Goal: Task Accomplishment & Management: Manage account settings

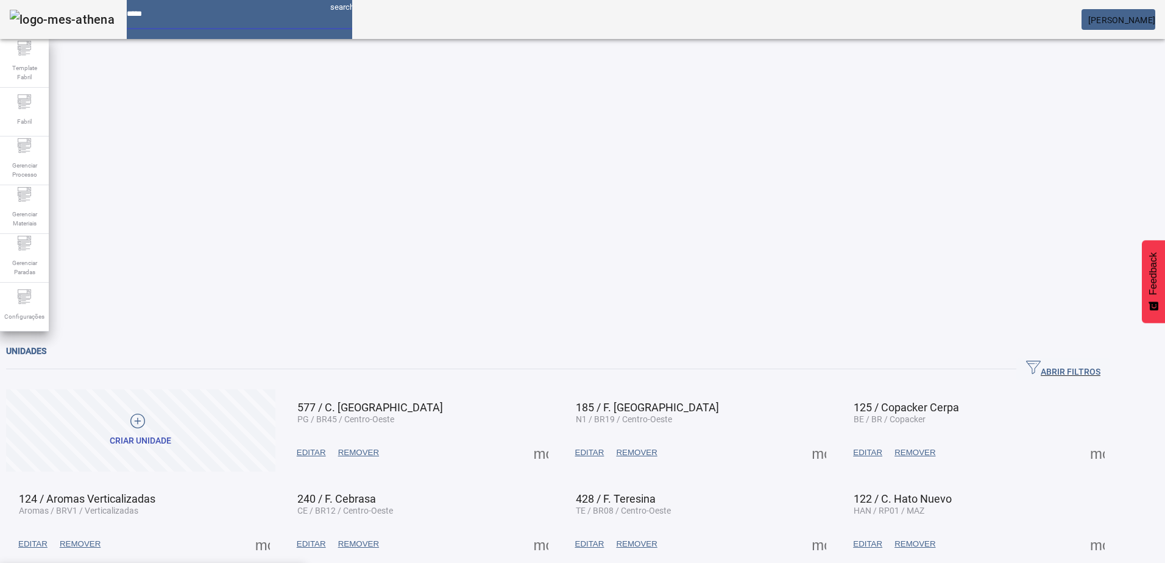
type input "********"
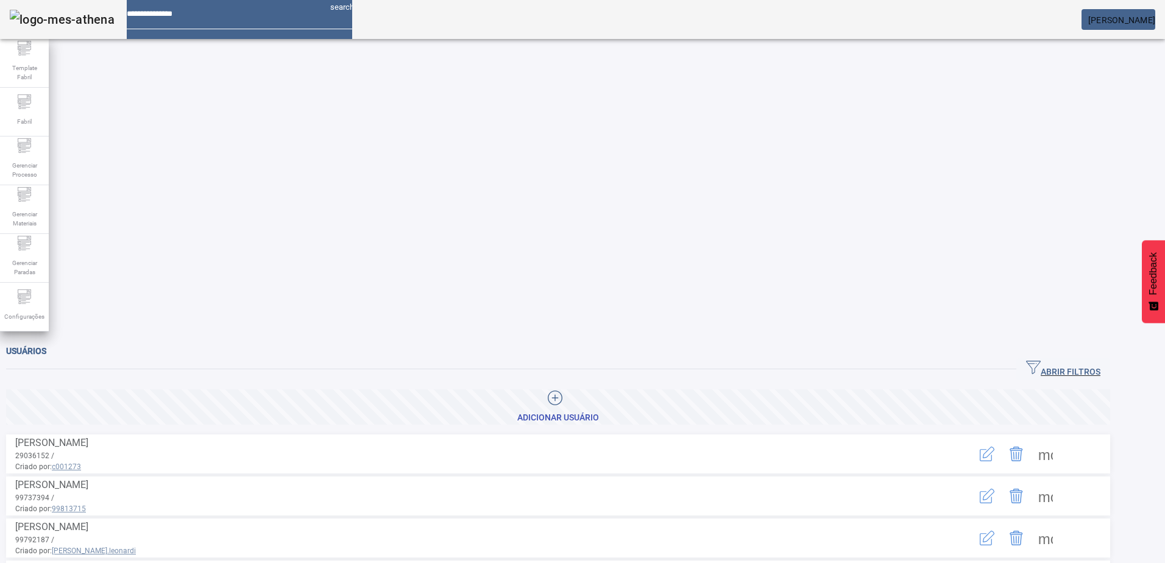
click at [1101, 360] on span "ABRIR FILTROS" at bounding box center [1063, 369] width 74 height 18
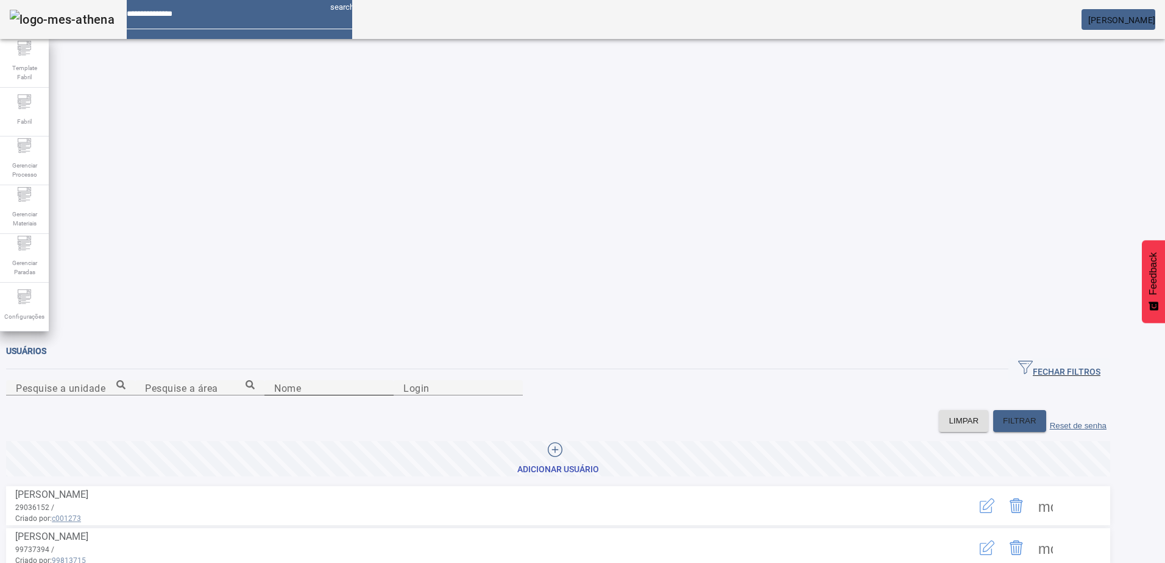
click at [274, 380] on div "Nome" at bounding box center [329, 387] width 110 height 15
type input "******"
click at [994, 498] on icon "button" at bounding box center [987, 505] width 15 height 15
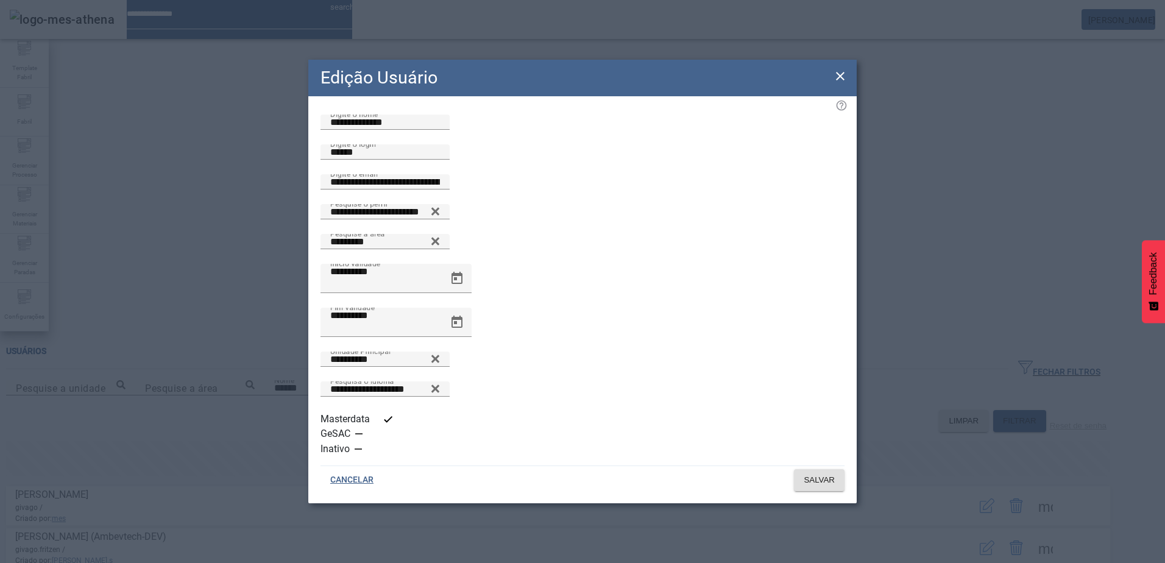
click at [834, 96] on div "Edição Usuário" at bounding box center [582, 78] width 548 height 37
click at [840, 80] on icon at bounding box center [840, 76] width 9 height 9
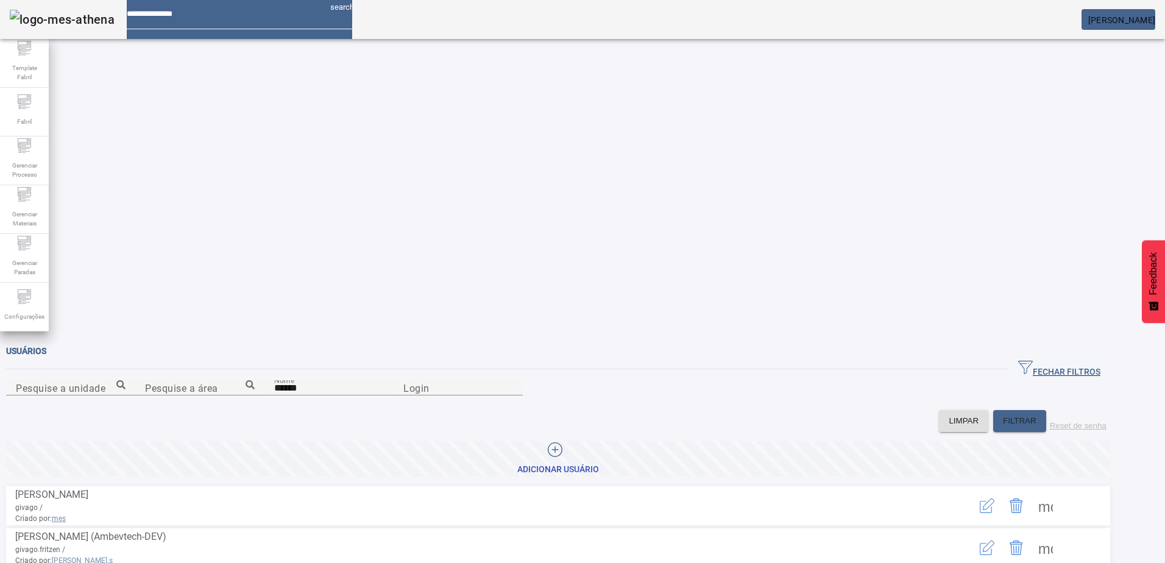
click at [1060, 491] on span at bounding box center [1045, 505] width 29 height 29
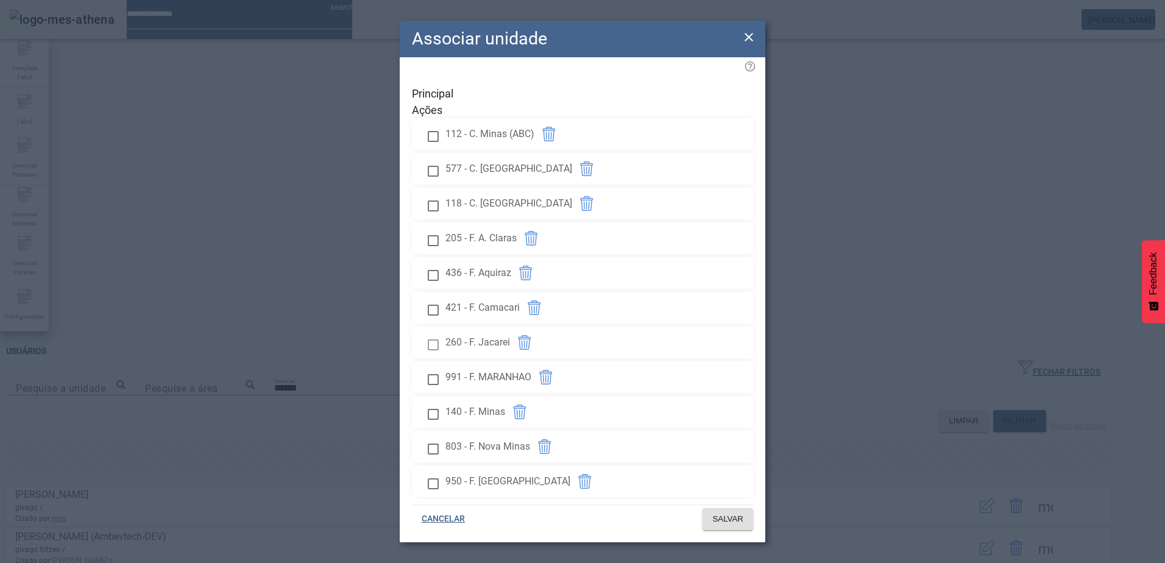
scroll to position [1011, 0]
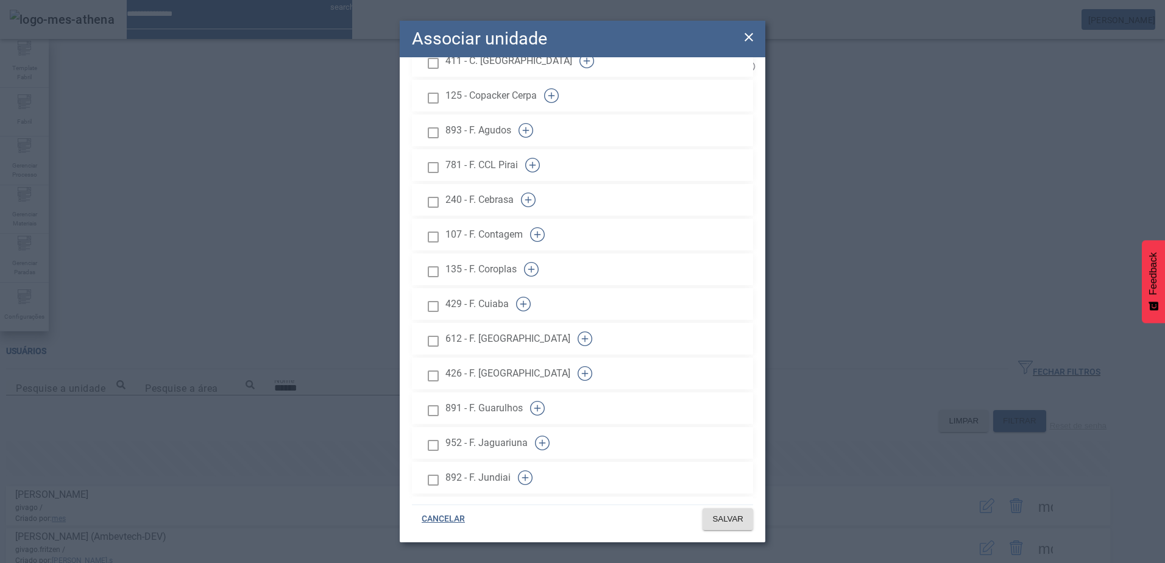
click at [531, 297] on icon "button" at bounding box center [523, 304] width 15 height 15
click at [722, 522] on span "SALVAR" at bounding box center [727, 519] width 31 height 12
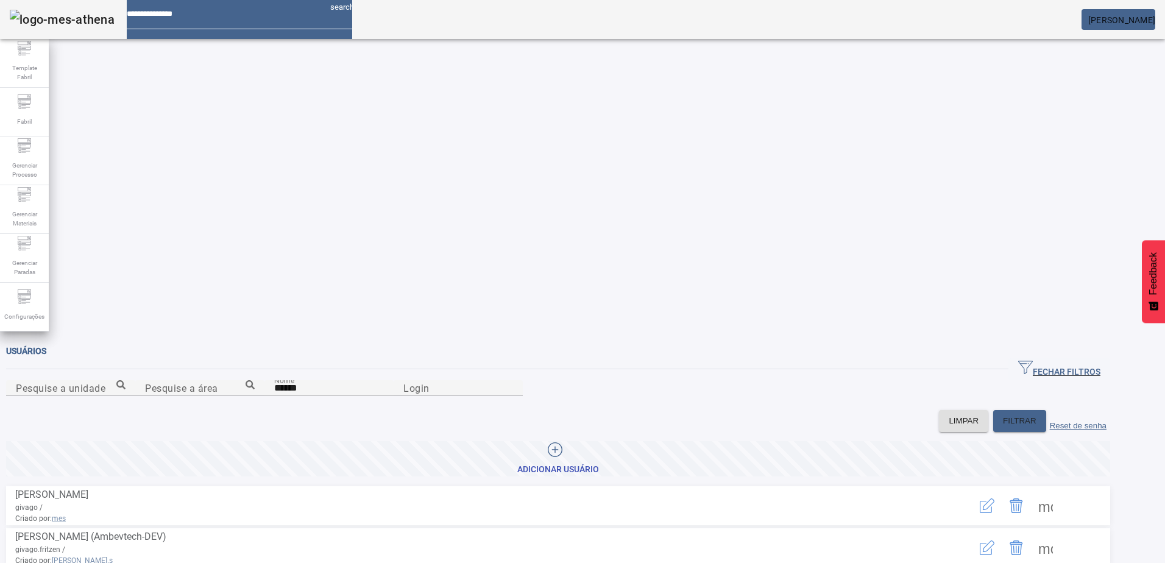
click at [1060, 533] on span at bounding box center [1045, 547] width 29 height 29
drag, startPoint x: 1033, startPoint y: 392, endPoint x: 1006, endPoint y: 420, distance: 39.7
click at [1060, 533] on span at bounding box center [1045, 547] width 29 height 29
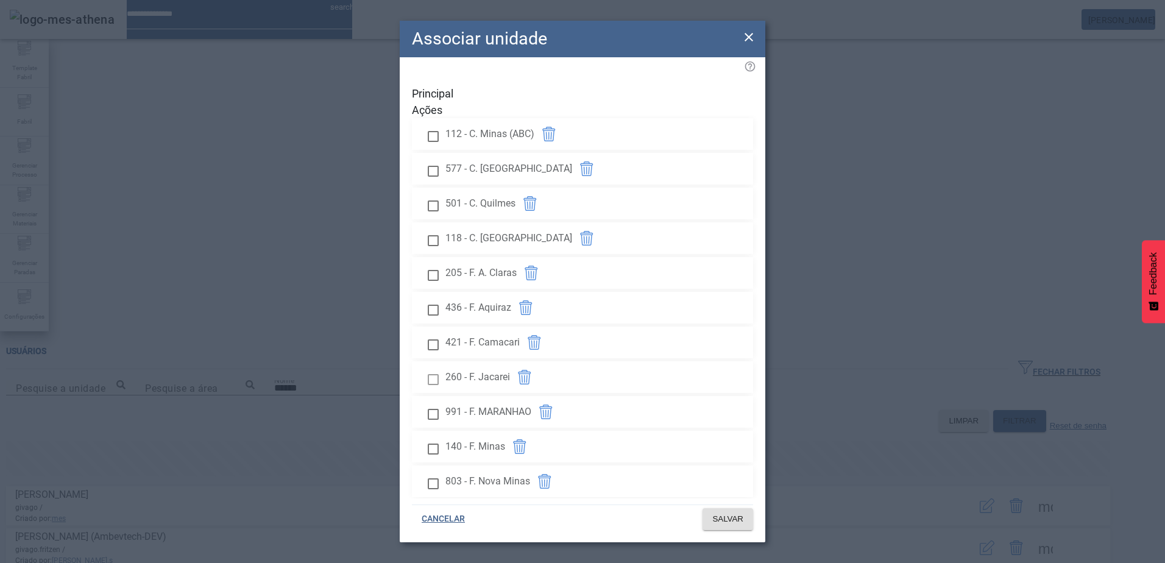
scroll to position [976, 0]
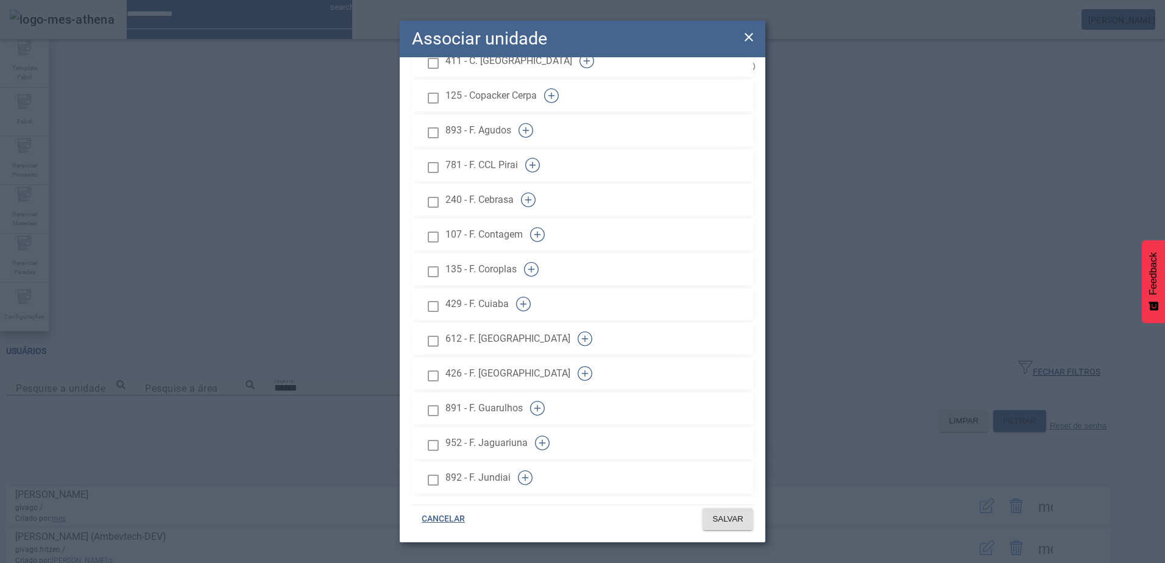
click at [531, 297] on icon "button" at bounding box center [523, 304] width 15 height 15
click at [445, 294] on div at bounding box center [433, 306] width 24 height 25
click at [741, 526] on span at bounding box center [728, 519] width 51 height 29
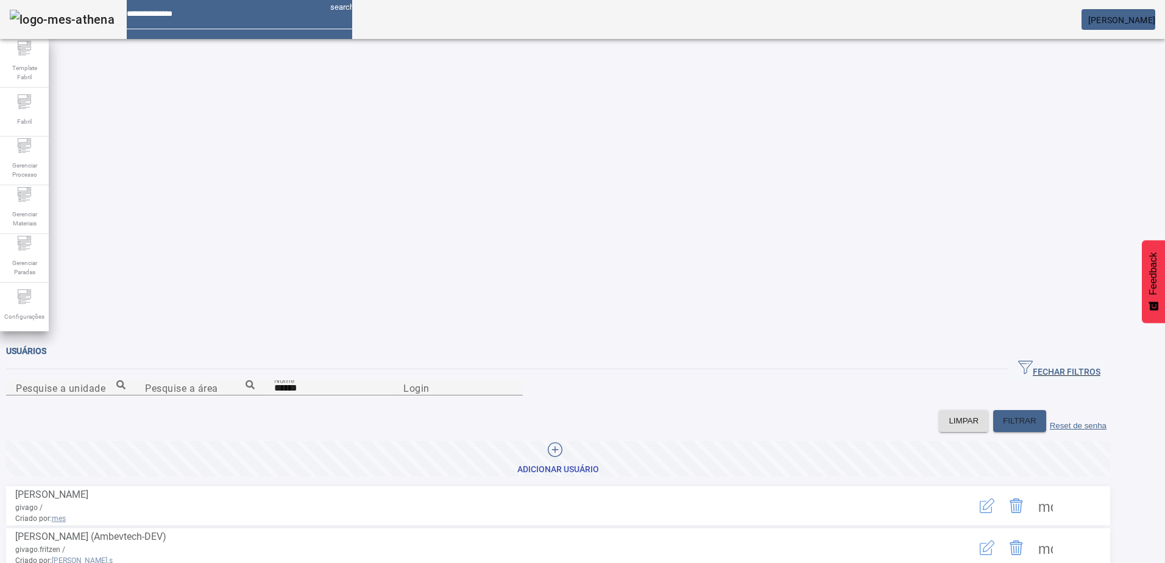
click at [1113, 24] on mat-card "[PERSON_NAME]" at bounding box center [1119, 19] width 74 height 21
click at [1113, 21] on span "[PERSON_NAME]" at bounding box center [1121, 20] width 67 height 10
